Goal: Check status

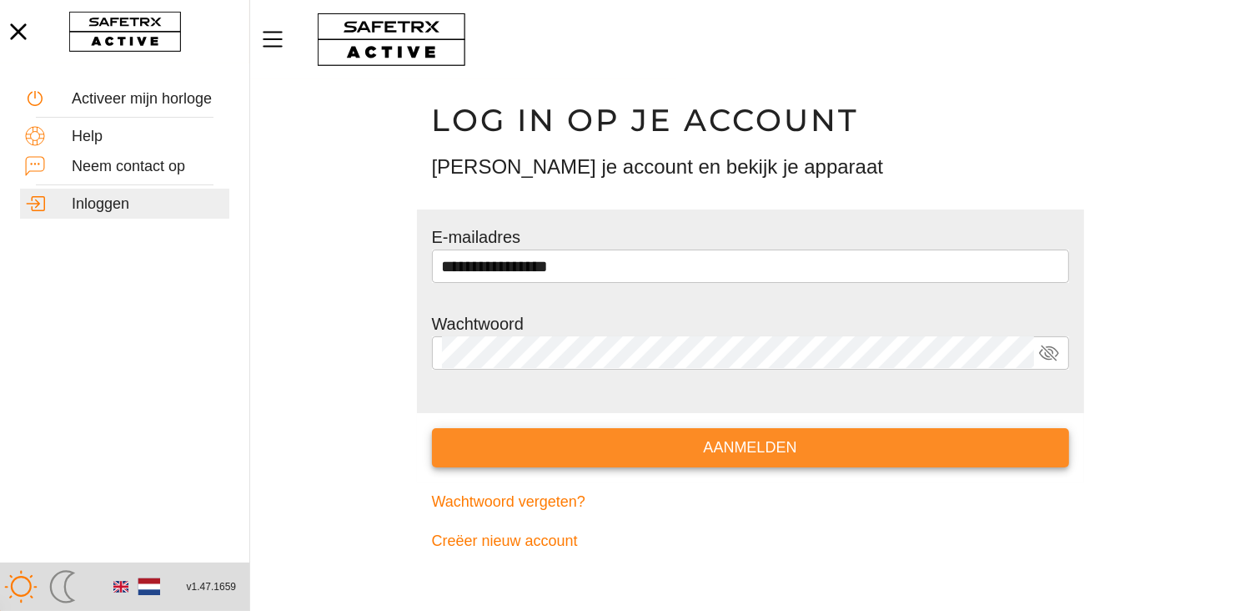
click at [833, 445] on span "Aanmelden" at bounding box center [750, 448] width 611 height 26
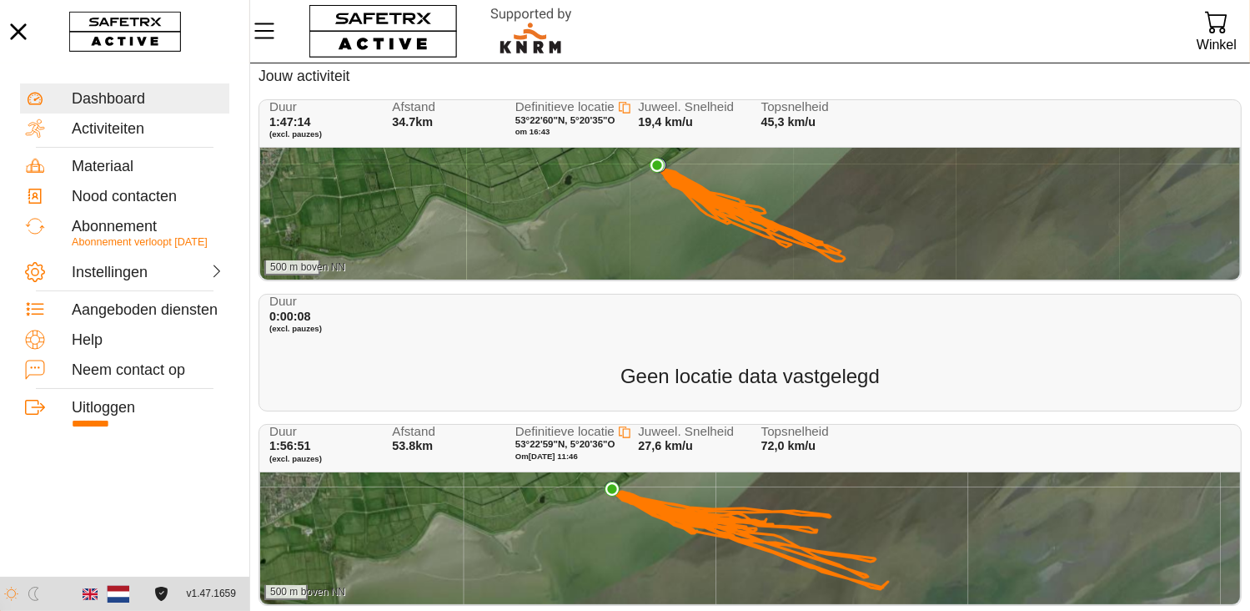
scroll to position [113, 0]
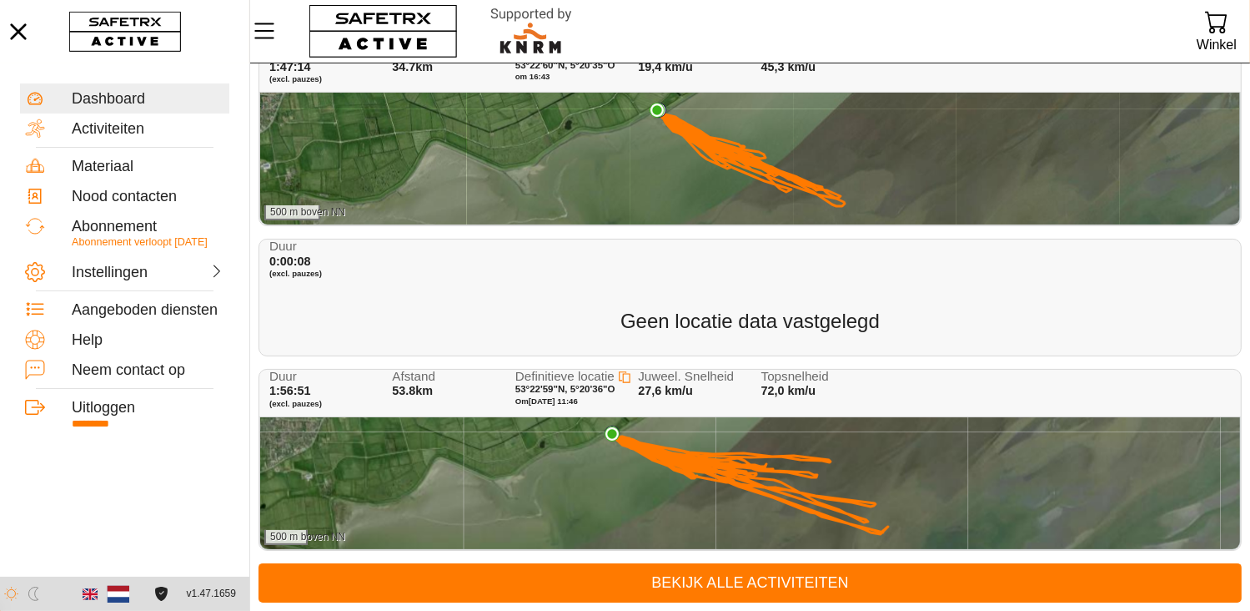
click at [837, 456] on div "500 m boven NN" at bounding box center [750, 483] width 980 height 132
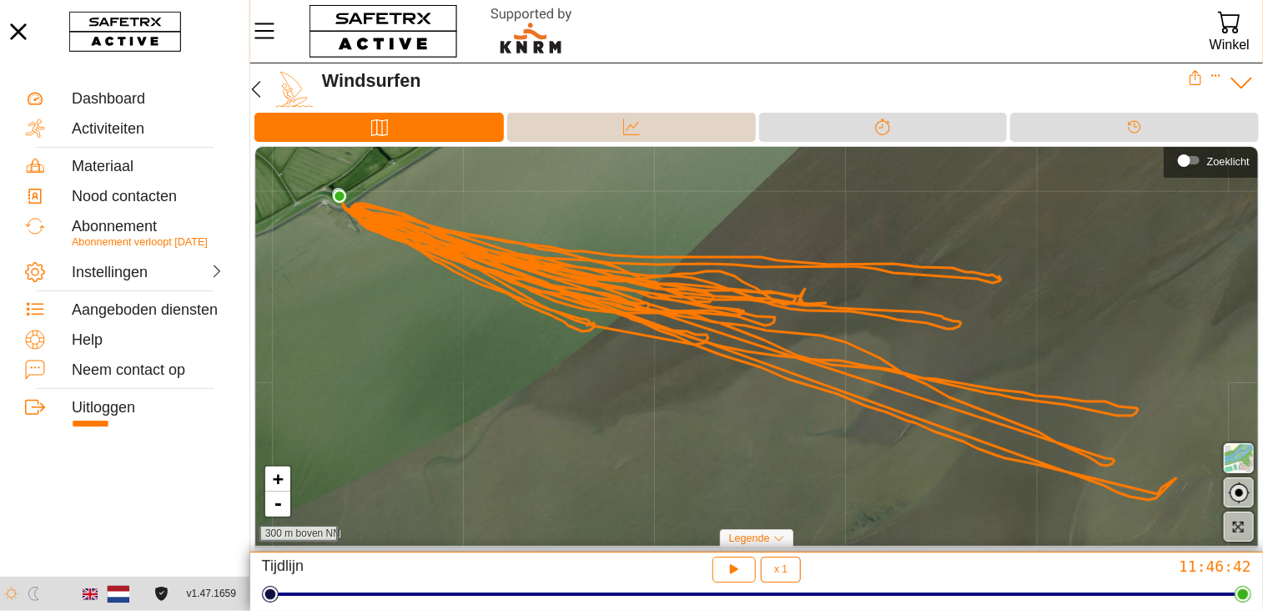
click at [621, 123] on div "Data" at bounding box center [631, 126] width 33 height 25
